Goal: Information Seeking & Learning: Learn about a topic

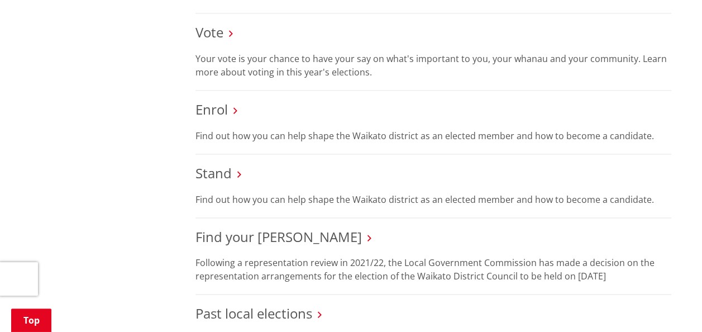
scroll to position [558, 0]
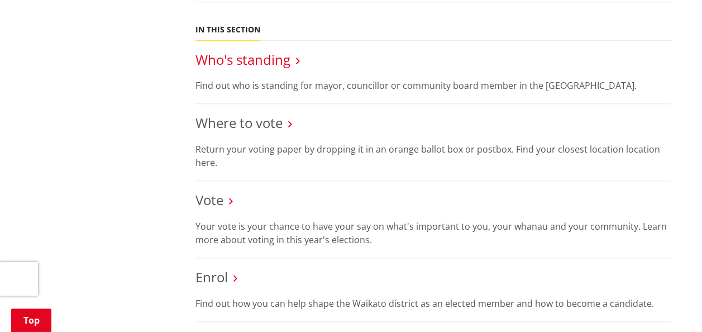
click at [271, 50] on link "Who's standing" at bounding box center [242, 59] width 95 height 18
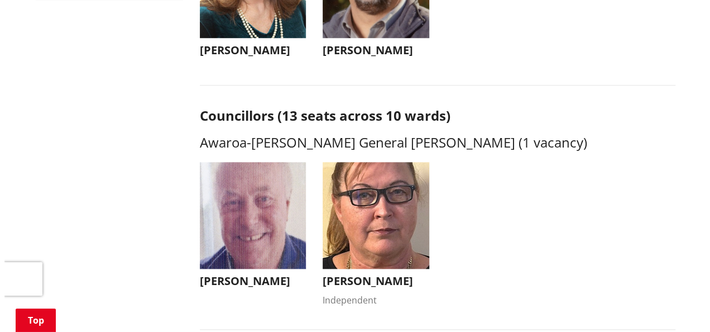
scroll to position [279, 0]
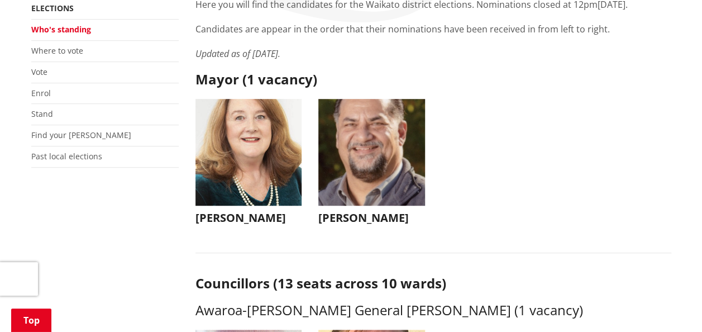
click at [272, 126] on img "button" at bounding box center [248, 152] width 107 height 107
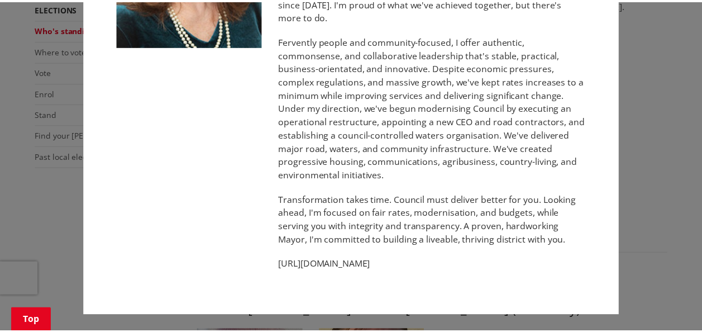
scroll to position [0, 0]
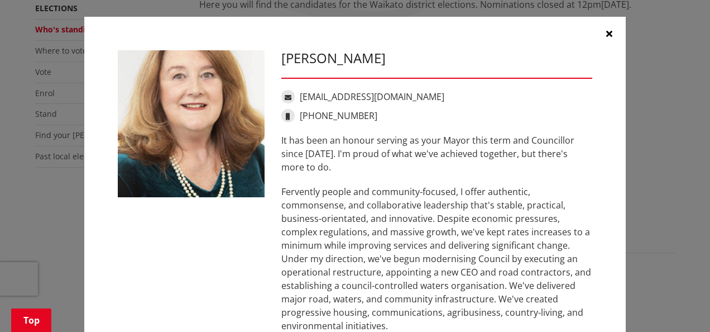
click at [606, 32] on icon "button" at bounding box center [609, 33] width 6 height 9
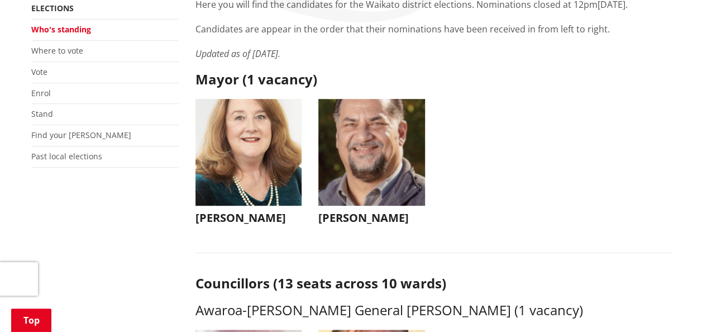
click at [360, 128] on img "button" at bounding box center [371, 152] width 107 height 107
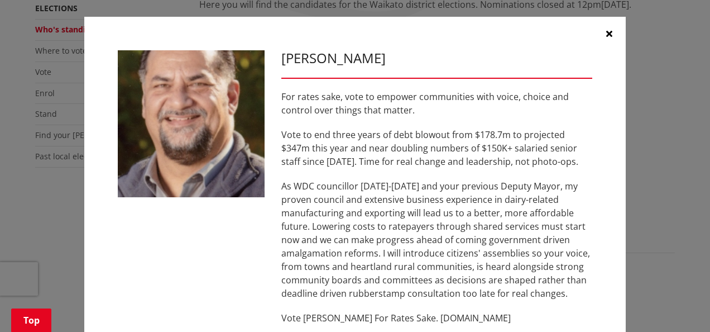
click at [606, 31] on icon "button" at bounding box center [609, 33] width 6 height 9
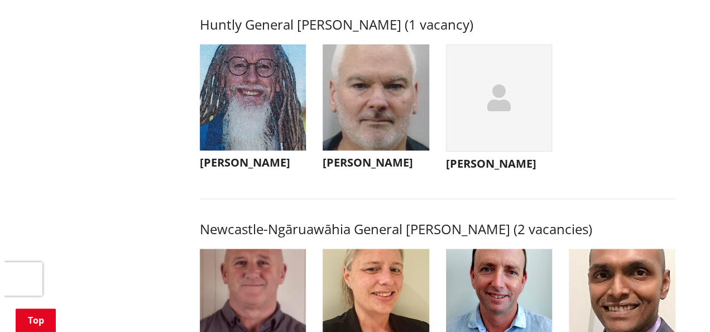
scroll to position [893, 0]
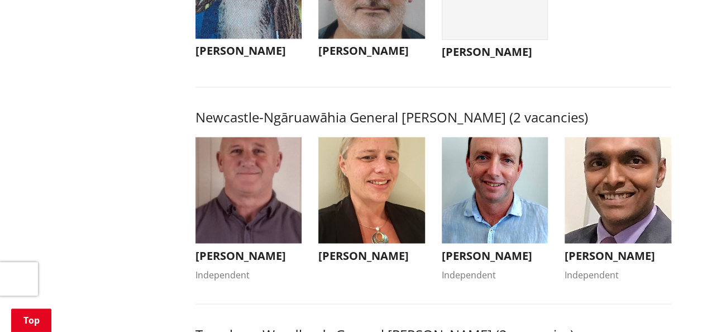
click at [353, 188] on img "button" at bounding box center [371, 190] width 107 height 107
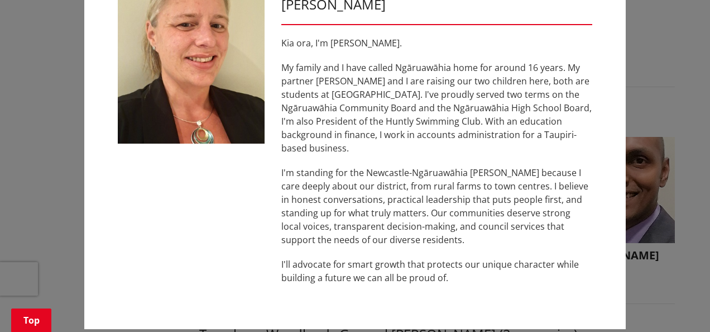
scroll to position [0, 0]
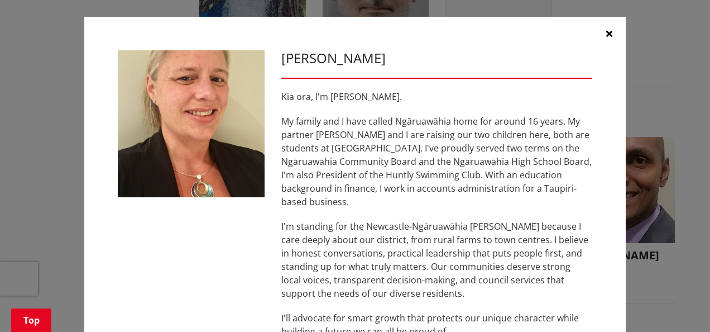
click at [606, 33] on icon "button" at bounding box center [609, 33] width 6 height 9
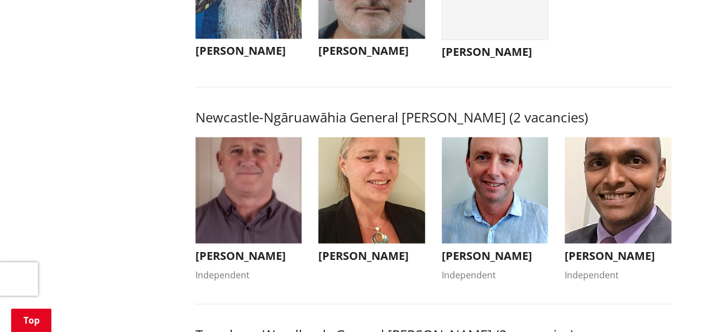
click at [505, 193] on img "button" at bounding box center [495, 190] width 107 height 107
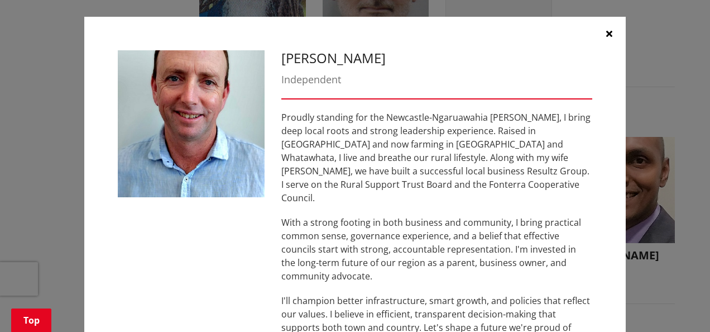
click at [606, 34] on icon "button" at bounding box center [609, 33] width 6 height 9
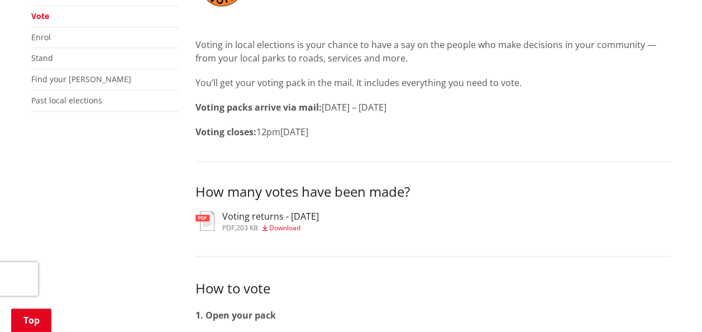
scroll to position [223, 0]
